Goal: Information Seeking & Learning: Learn about a topic

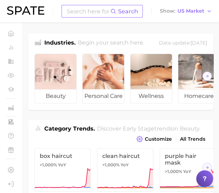
click at [98, 13] on input at bounding box center [88, 11] width 44 height 12
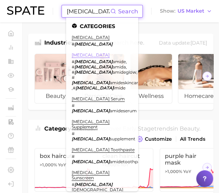
type input "niacin"
click at [79, 53] on link "niacinamide" at bounding box center [91, 54] width 38 height 5
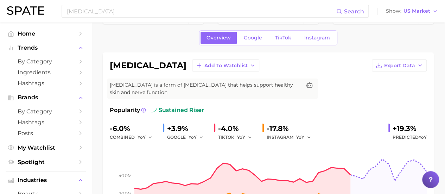
scroll to position [35, 0]
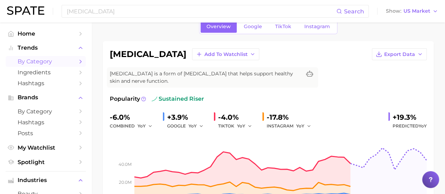
click at [37, 66] on link "by Category" at bounding box center [46, 61] width 80 height 11
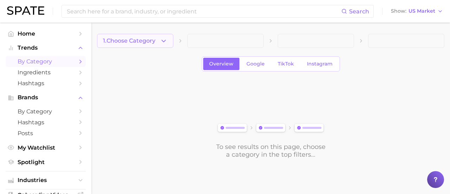
click at [139, 43] on span "1. Choose Category" at bounding box center [129, 41] width 52 height 6
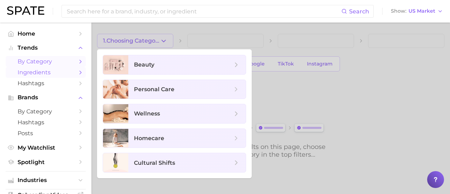
click at [52, 73] on span "Ingredients" at bounding box center [46, 72] width 56 height 7
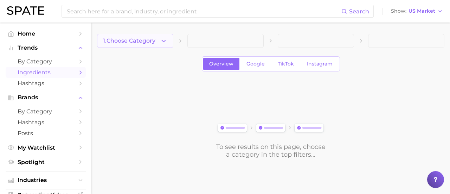
click at [138, 43] on span "1. Choose Category" at bounding box center [129, 41] width 52 height 6
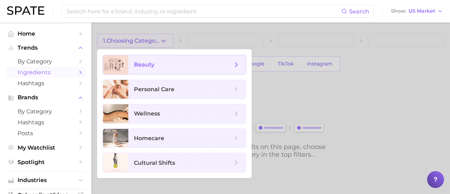
click at [146, 65] on span "beauty" at bounding box center [144, 64] width 20 height 7
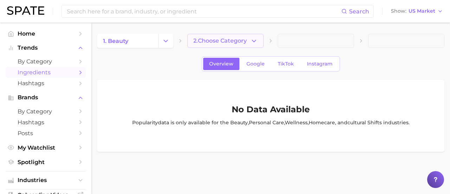
click at [219, 39] on span "2. Choose Category" at bounding box center [219, 41] width 53 height 6
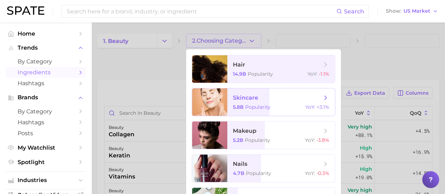
click at [219, 103] on span "skincare 5.8b Popularity YoY : +3.1%" at bounding box center [281, 101] width 108 height 27
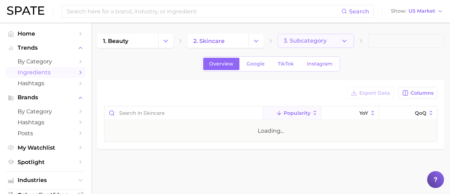
click at [219, 40] on span "3. Subcategory" at bounding box center [305, 41] width 43 height 6
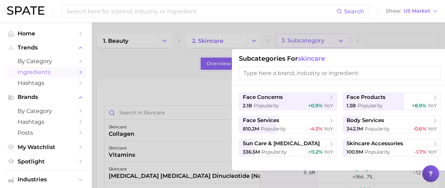
click at [141, 83] on div at bounding box center [222, 94] width 445 height 188
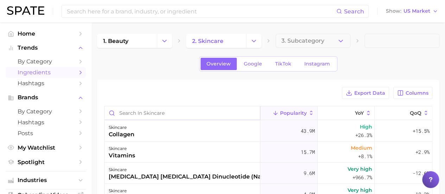
click at [143, 115] on input "Search in skincare" at bounding box center [181, 112] width 155 height 13
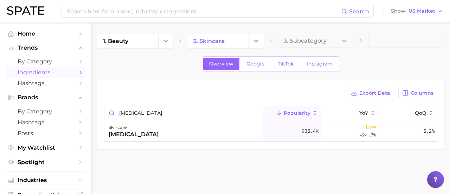
type input "niacinamide"
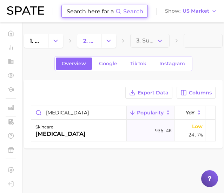
click at [89, 11] on input at bounding box center [91, 11] width 50 height 12
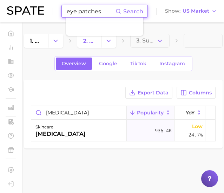
type input "eye patches"
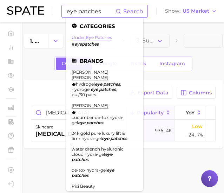
click at [82, 39] on link "under eye patches" at bounding box center [92, 37] width 40 height 5
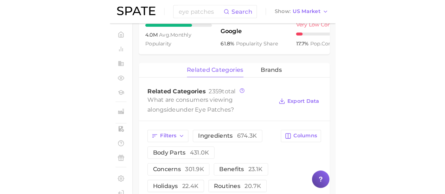
scroll to position [318, 0]
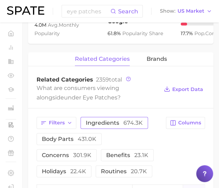
click at [122, 125] on span "ingredients 674.3k" at bounding box center [114, 123] width 57 height 6
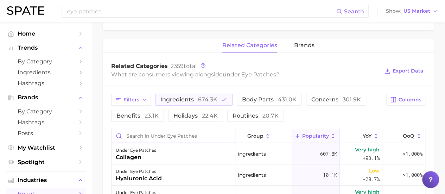
click at [170, 139] on input "Search in under eye patches" at bounding box center [172, 135] width 123 height 13
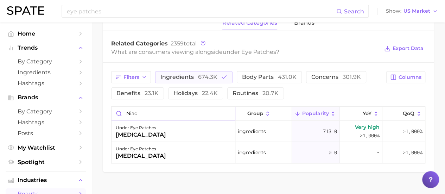
scroll to position [341, 0]
type input "n"
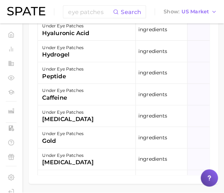
scroll to position [535, 0]
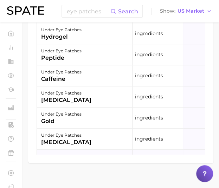
drag, startPoint x: 120, startPoint y: 167, endPoint x: 130, endPoint y: 166, distance: 10.2
click at [130, 166] on div "under eye patches vitamins" at bounding box center [85, 160] width 96 height 21
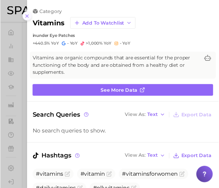
scroll to position [0, 0]
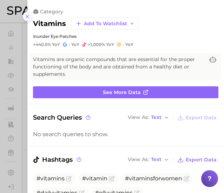
click at [28, 18] on icon at bounding box center [28, 17] width 6 height 6
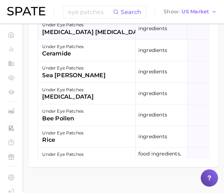
scroll to position [316, 0]
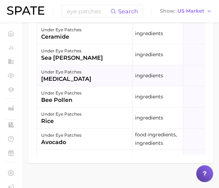
click at [104, 86] on div "under eye patches niacinamide" at bounding box center [85, 75] width 96 height 21
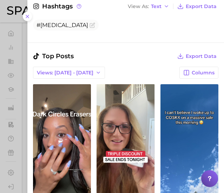
scroll to position [246, 0]
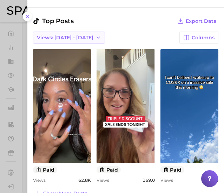
click at [83, 38] on span "Views: Sep 28 - Oct 5" at bounding box center [65, 38] width 57 height 6
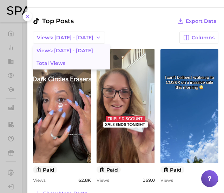
click at [78, 65] on button "Total Views" at bounding box center [71, 63] width 77 height 13
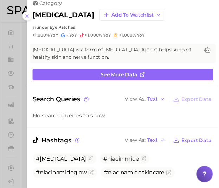
scroll to position [0, 0]
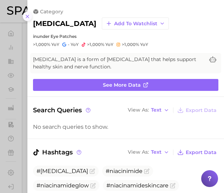
click at [25, 17] on icon at bounding box center [28, 17] width 6 height 6
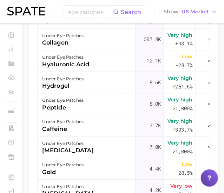
scroll to position [524, 0]
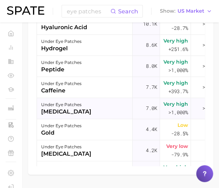
click at [81, 119] on div "under eye patches vitamin b12" at bounding box center [85, 108] width 96 height 21
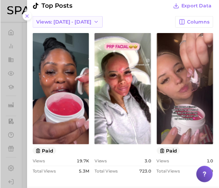
scroll to position [281, 0]
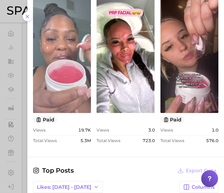
click at [27, 17] on icon at bounding box center [28, 17] width 6 height 6
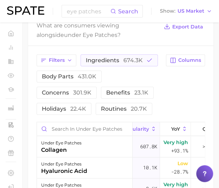
scroll to position [418, 0]
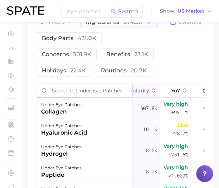
click at [68, 97] on input "Search in under eye patches" at bounding box center [84, 90] width 95 height 13
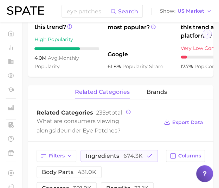
scroll to position [283, 0]
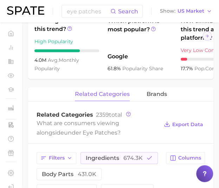
type input "vitamin k"
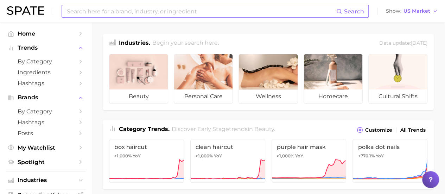
click at [253, 12] on input at bounding box center [201, 11] width 270 height 12
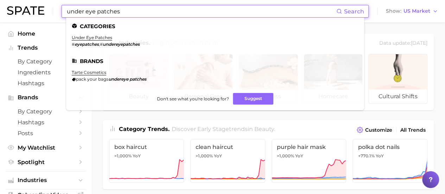
type input "under eye patches"
click at [113, 37] on li "under eye patches # eyepatches , # undereyepatches" at bounding box center [106, 41] width 68 height 12
click at [109, 37] on link "under eye patches" at bounding box center [92, 37] width 40 height 5
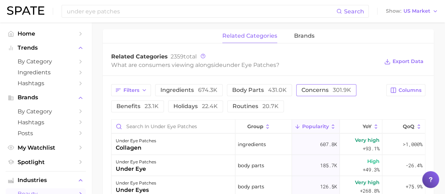
scroll to position [316, 0]
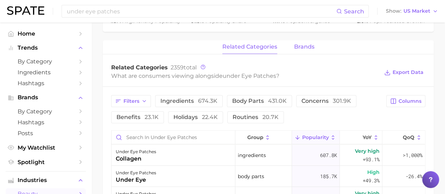
click at [298, 45] on span "brands" at bounding box center [304, 47] width 20 height 6
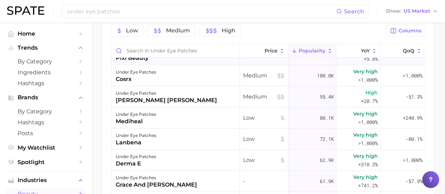
scroll to position [0, 0]
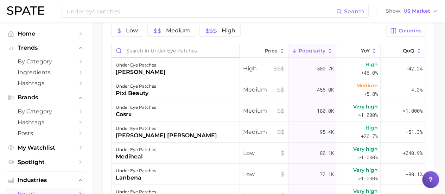
click at [130, 52] on input "Search in under eye patches" at bounding box center [175, 50] width 128 height 13
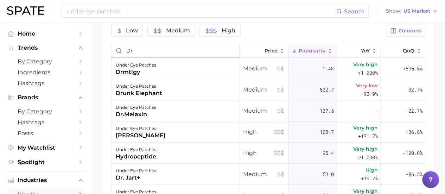
type input "d"
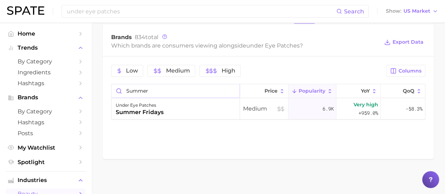
scroll to position [346, 0]
type input "summer"
click at [210, 91] on input "summer" at bounding box center [175, 90] width 128 height 13
click at [233, 92] on input "summer" at bounding box center [175, 90] width 128 height 13
click at [232, 88] on input "summer" at bounding box center [175, 90] width 128 height 13
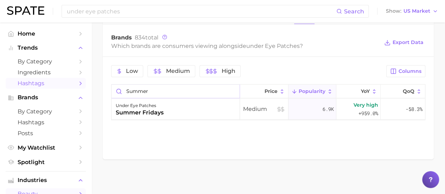
drag, startPoint x: 197, startPoint y: 92, endPoint x: 53, endPoint y: 84, distance: 144.0
type input "t"
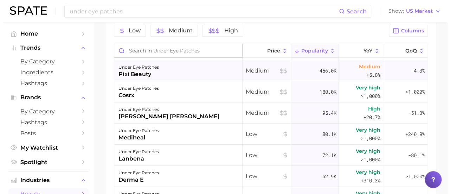
scroll to position [35, 0]
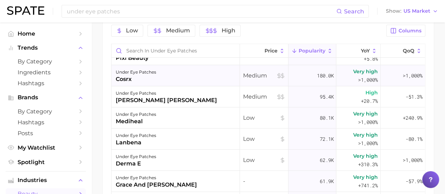
click at [172, 75] on div "under eye patches cosrx" at bounding box center [175, 75] width 128 height 21
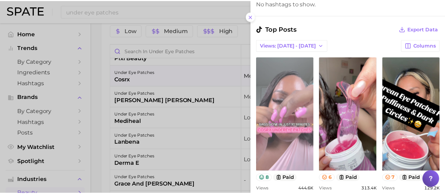
scroll to position [246, 0]
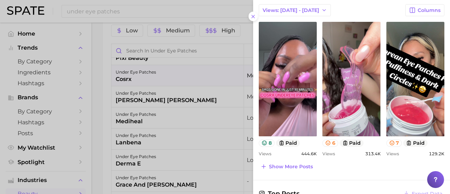
click at [98, 56] on div at bounding box center [225, 97] width 450 height 194
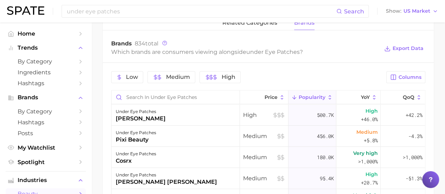
scroll to position [352, 0]
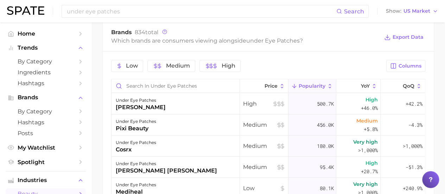
drag, startPoint x: 186, startPoint y: 43, endPoint x: 229, endPoint y: 26, distance: 46.7
click at [229, 26] on div "Brands 834 total Which brands are consumers viewing alongside under eye patches…" at bounding box center [268, 37] width 331 height 28
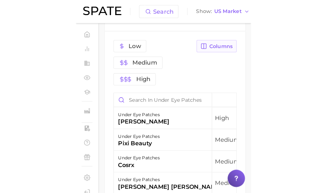
scroll to position [422, 0]
